Goal: Task Accomplishment & Management: Use online tool/utility

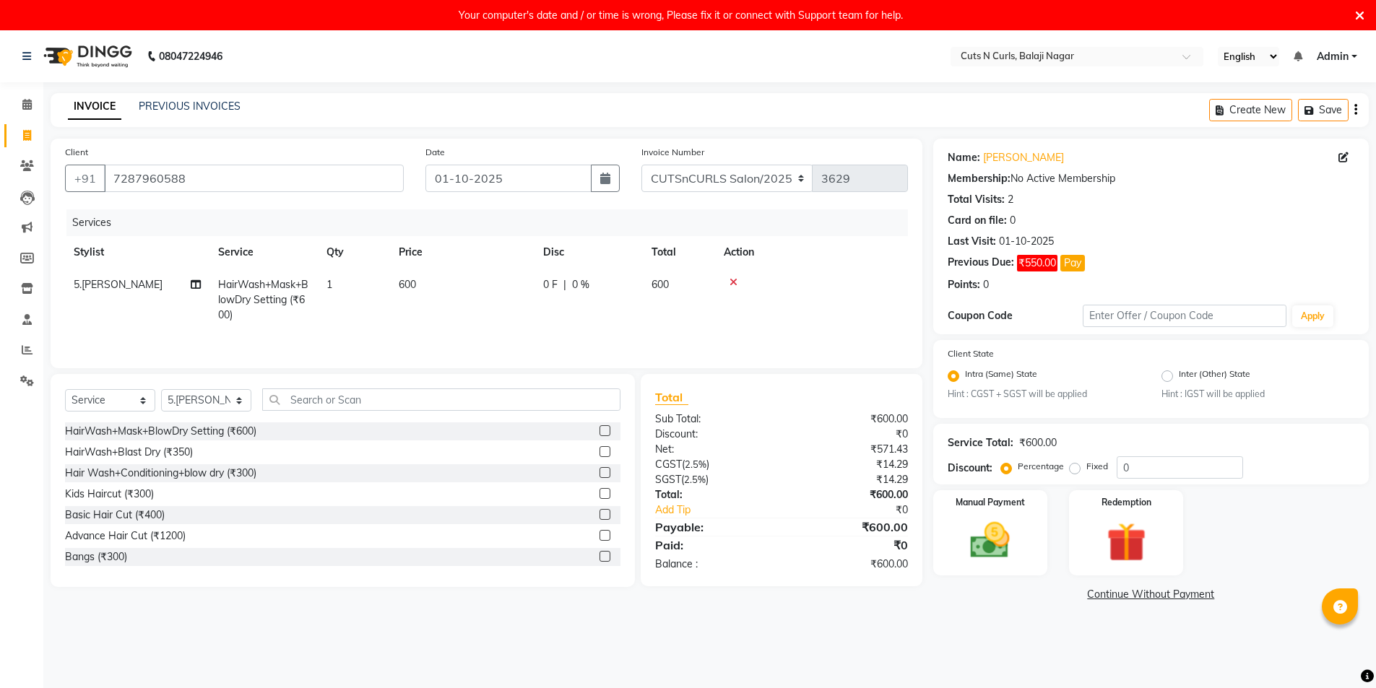
select select "service"
select select "91605"
click at [1042, 266] on span "₹550.00" at bounding box center [1037, 263] width 40 height 17
click at [1030, 266] on span "₹550.00" at bounding box center [1037, 263] width 40 height 17
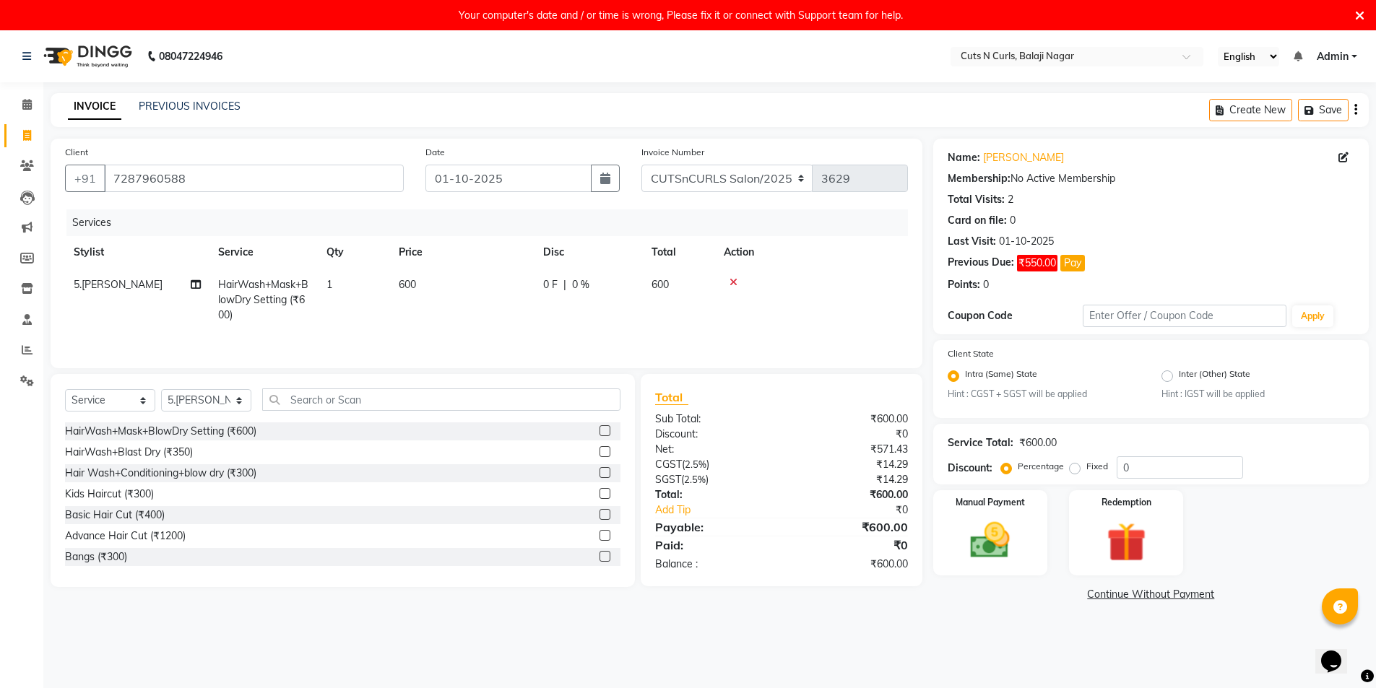
click at [1145, 453] on div "Service Total: ₹600.00 Discount: Percentage Fixed 0" at bounding box center [1150, 454] width 407 height 49
click at [1134, 471] on input "0" at bounding box center [1179, 467] width 126 height 22
type input "1"
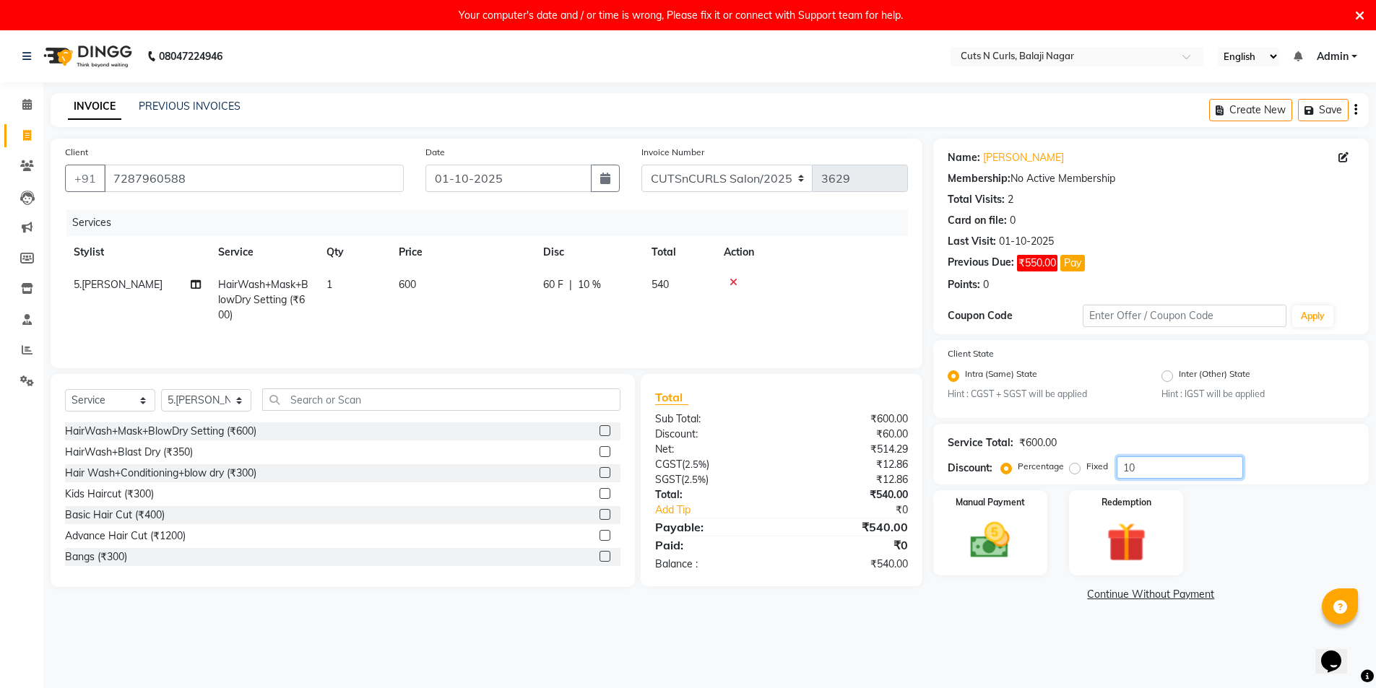
type input "1"
click at [732, 282] on icon at bounding box center [733, 282] width 8 height 10
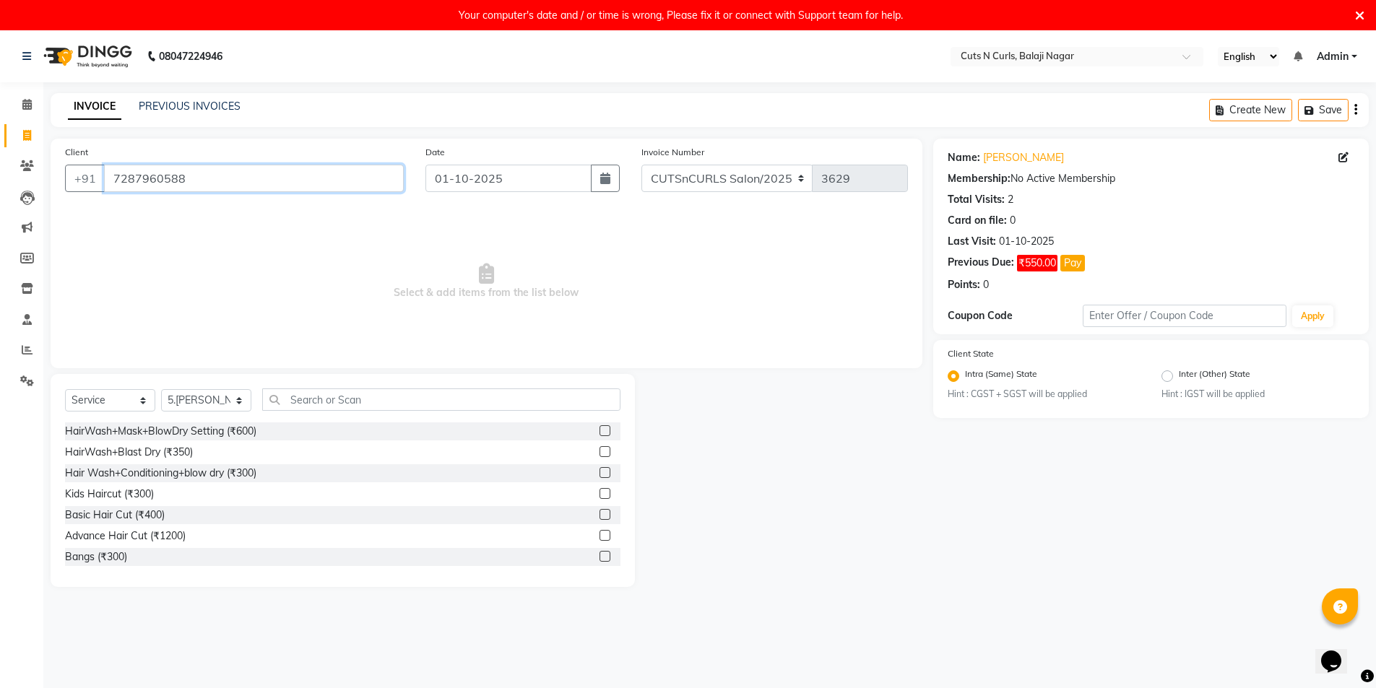
click at [207, 181] on input "7287960588" at bounding box center [254, 178] width 300 height 27
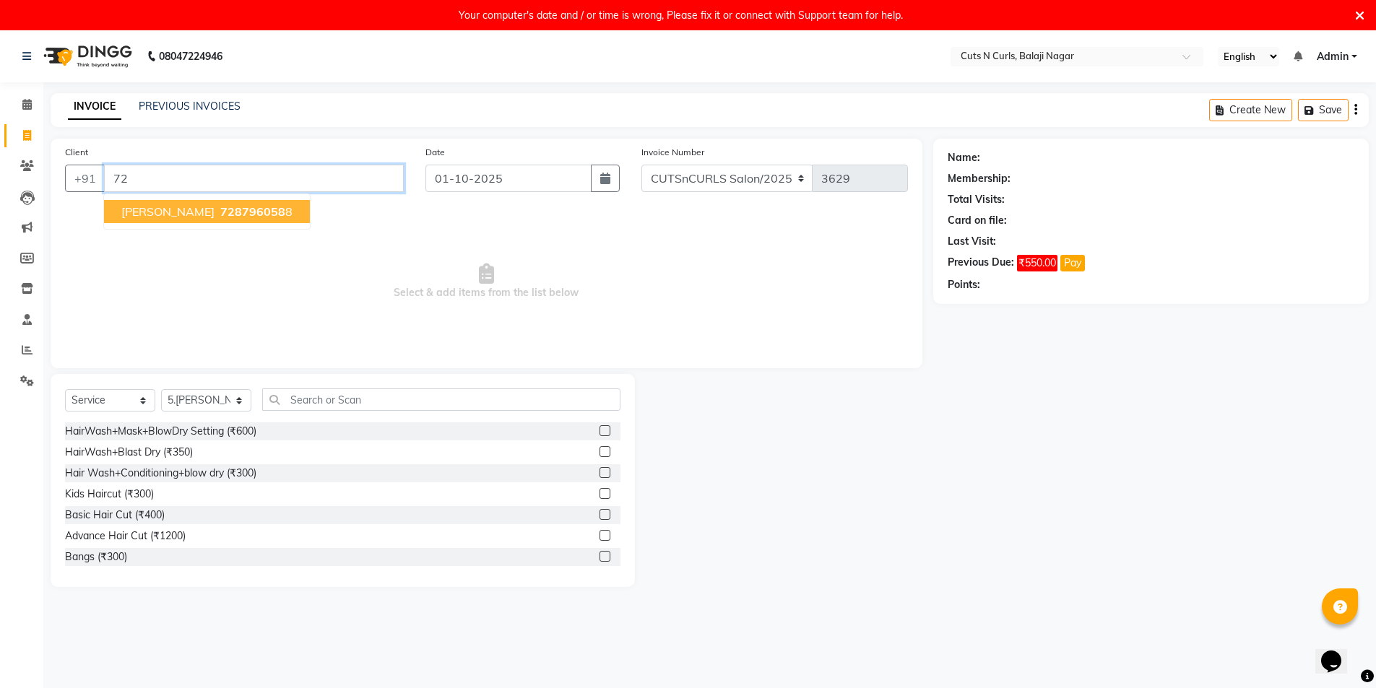
type input "7"
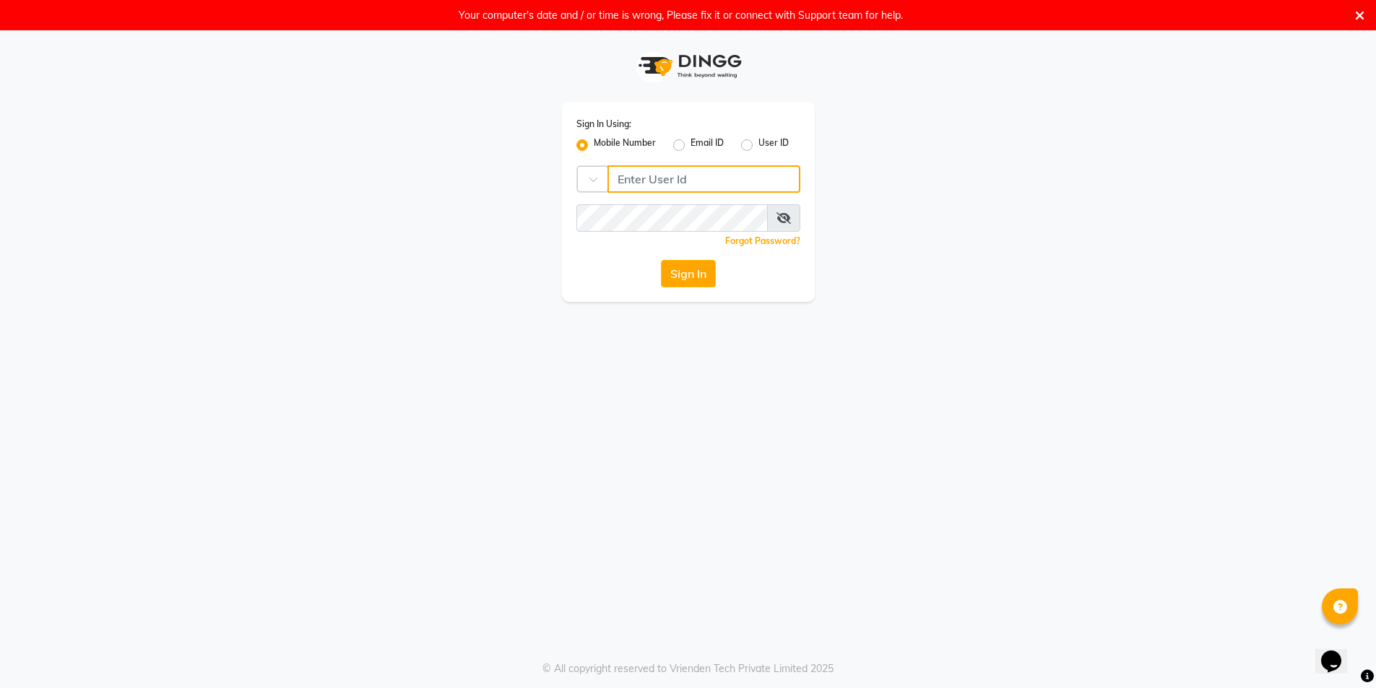
type input "9985896440"
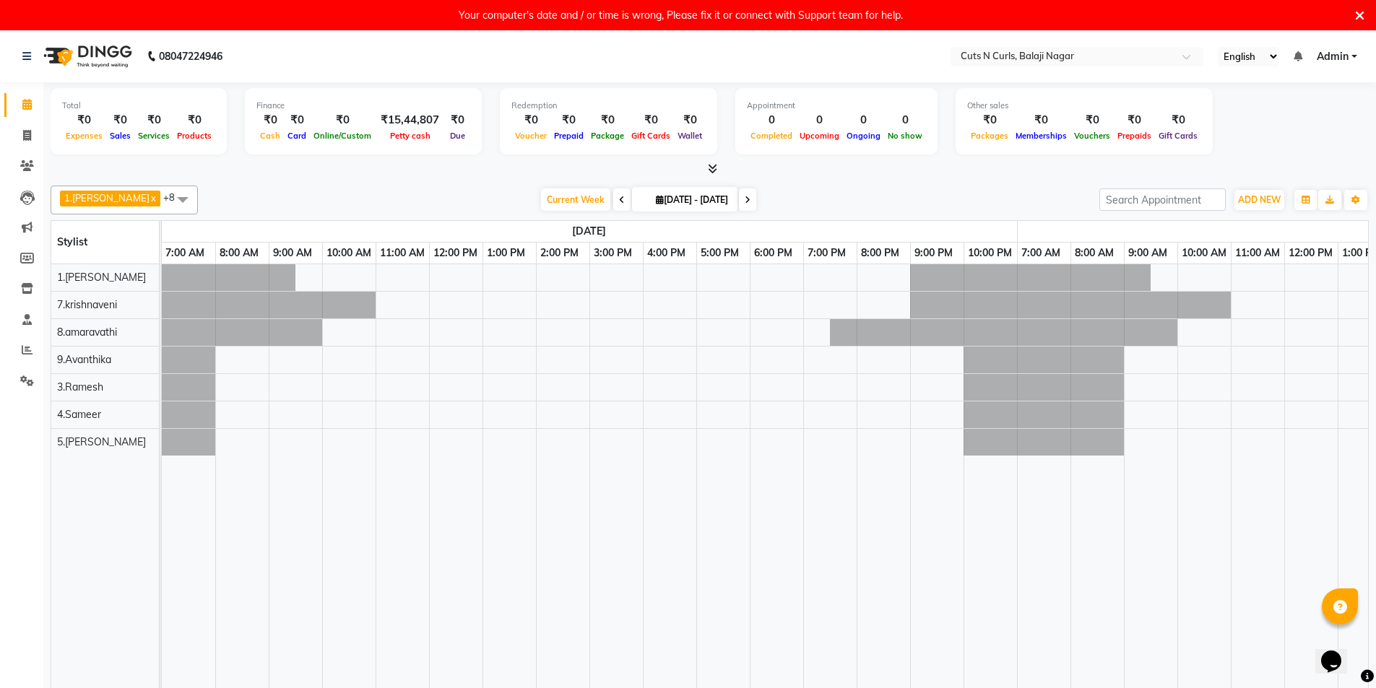
select select "en"
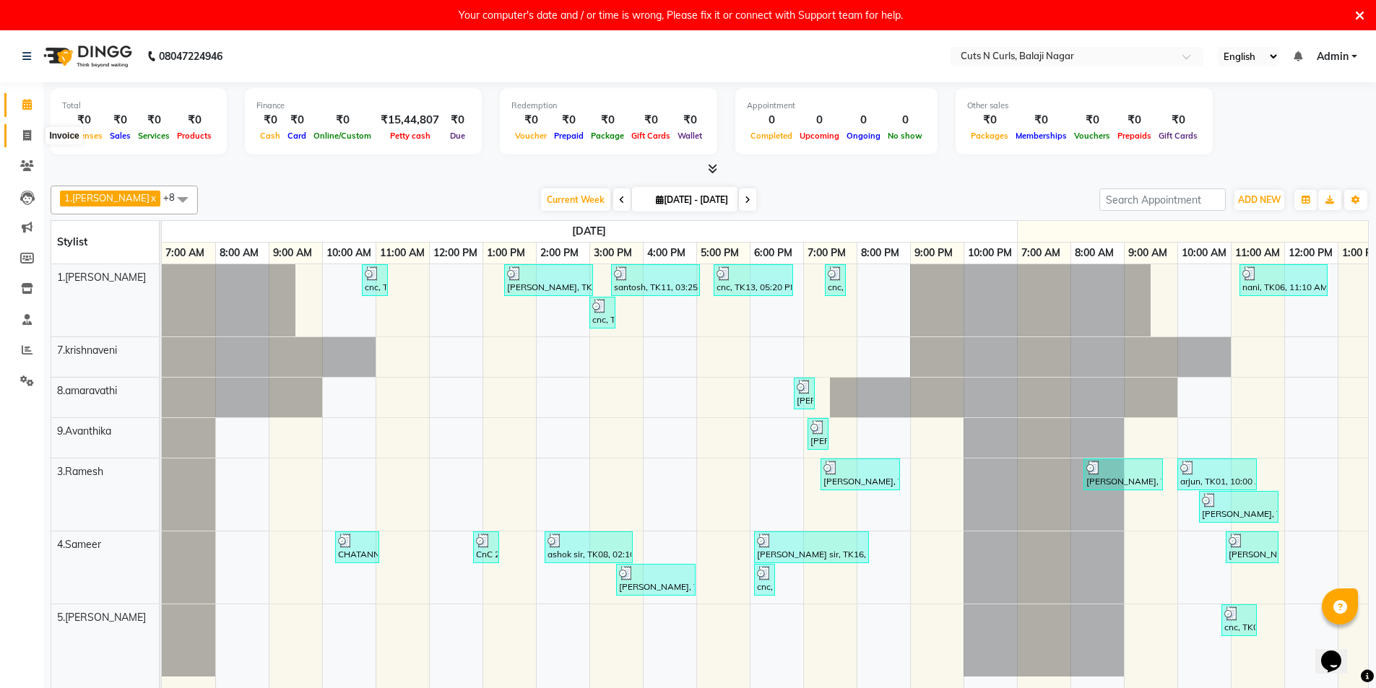
click at [27, 135] on icon at bounding box center [27, 135] width 8 height 11
select select "service"
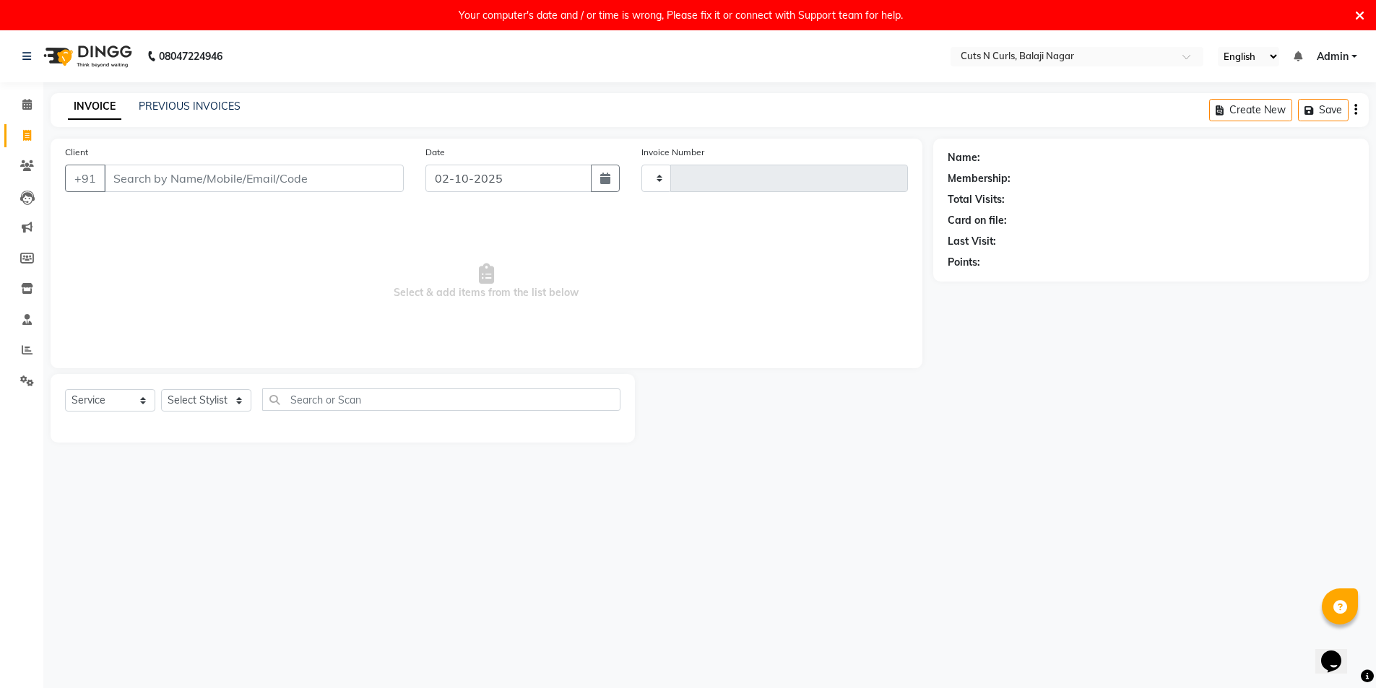
type input "3629"
select select "5645"
